Goal: Information Seeking & Learning: Check status

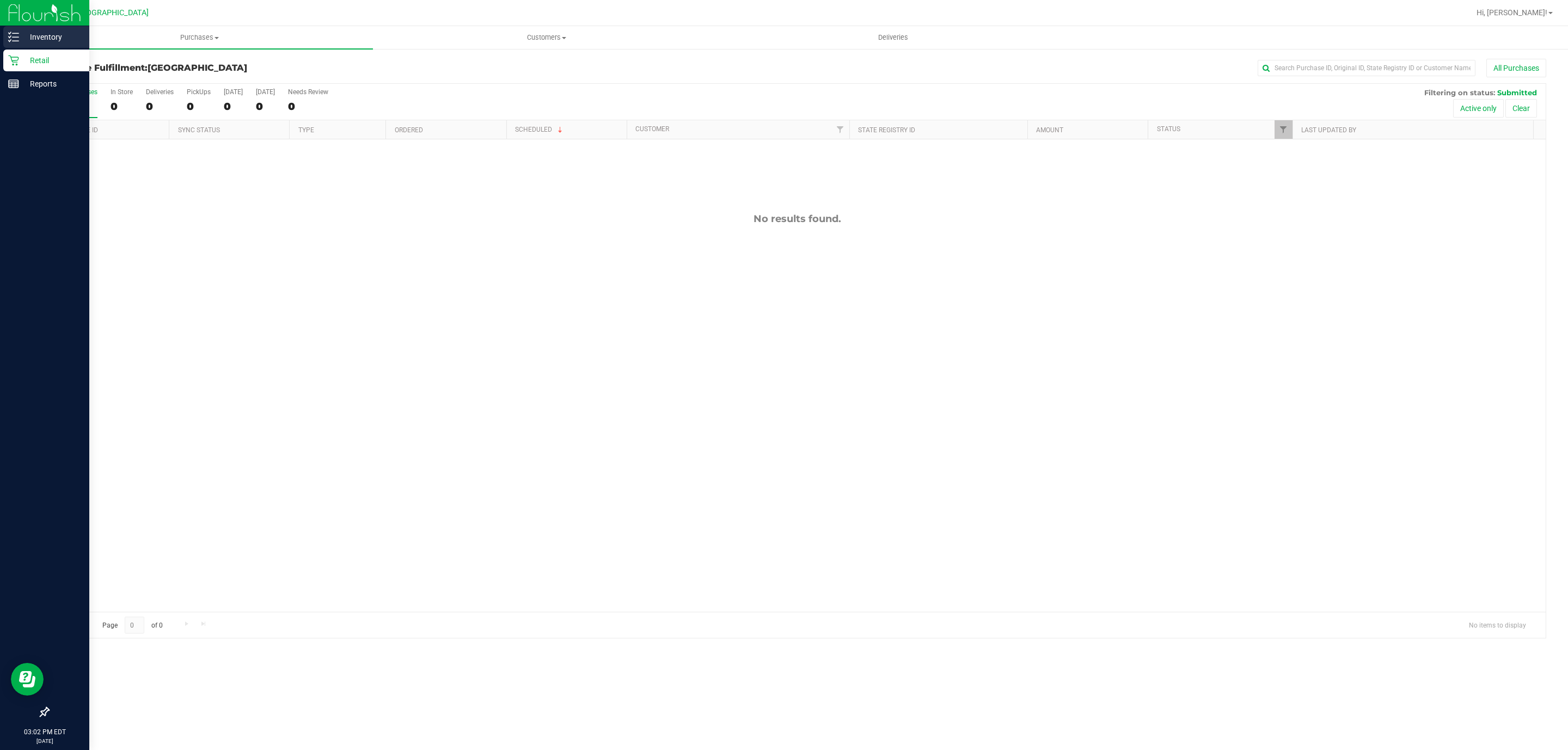
click at [17, 41] on line at bounding box center [15, 41] width 6 height 0
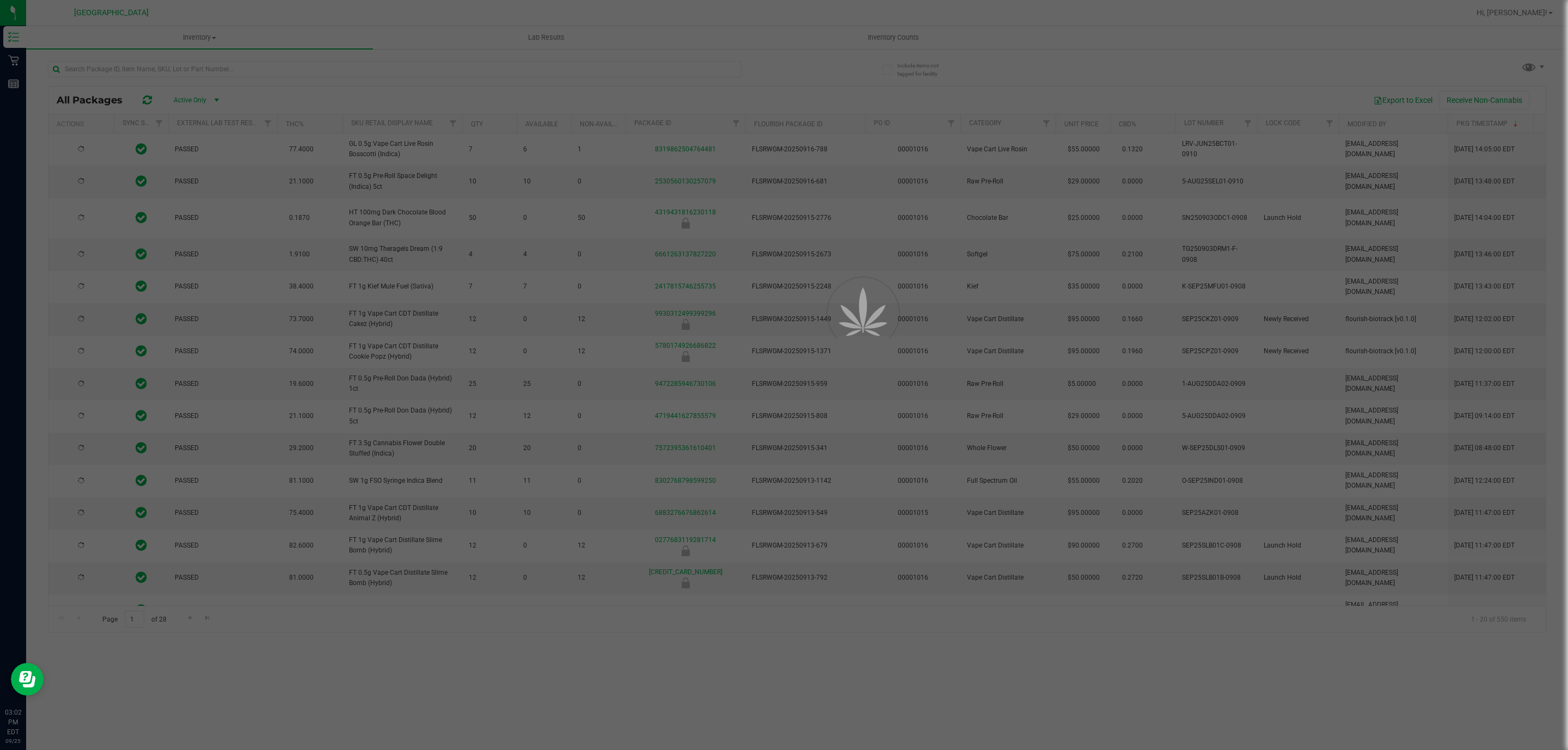
click at [139, 71] on div at bounding box center [784, 375] width 1568 height 750
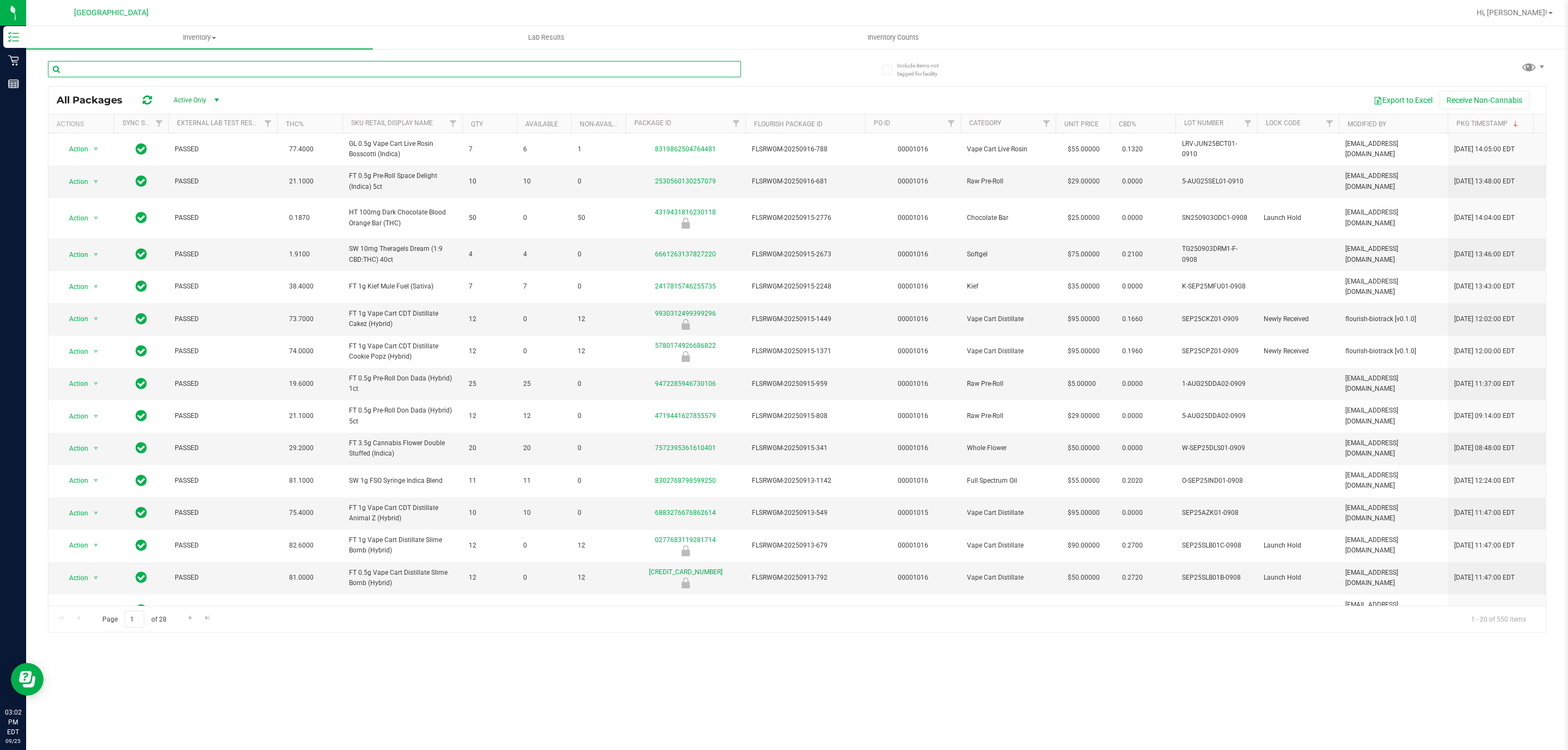
click at [139, 71] on input "text" at bounding box center [394, 69] width 693 height 17
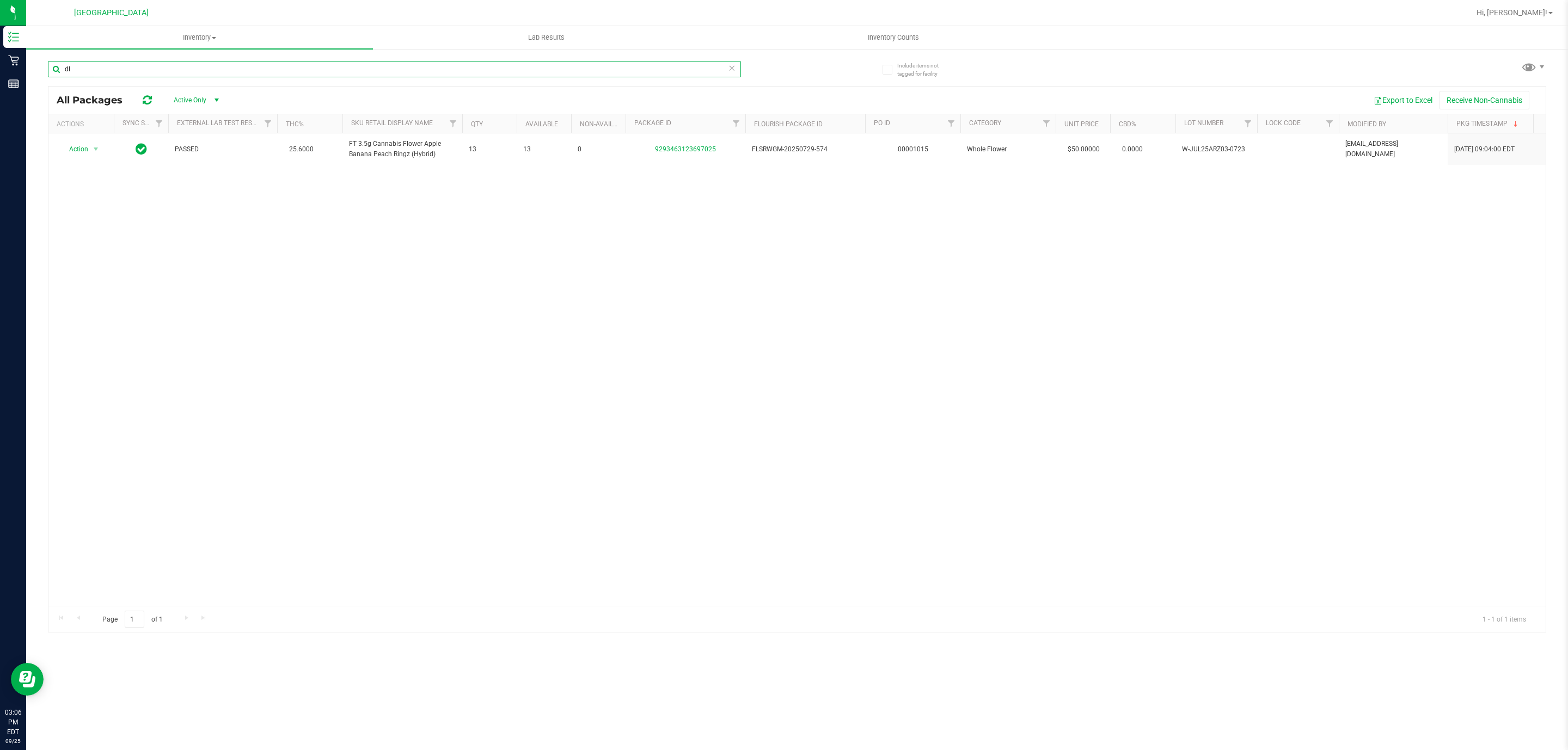
type input "dls"
